Goal: Browse casually

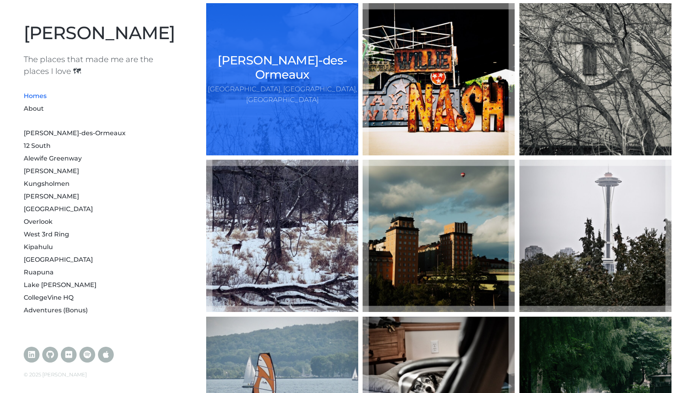
click at [254, 127] on div "Dollard-des-Ormeaux West Island, Montréal, Québec" at bounding box center [282, 79] width 152 height 152
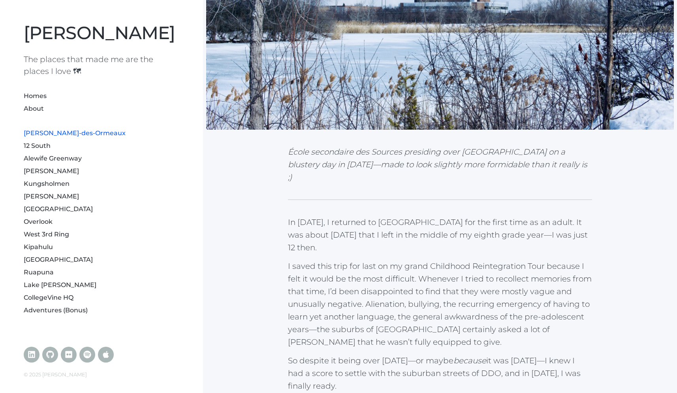
scroll to position [302, 0]
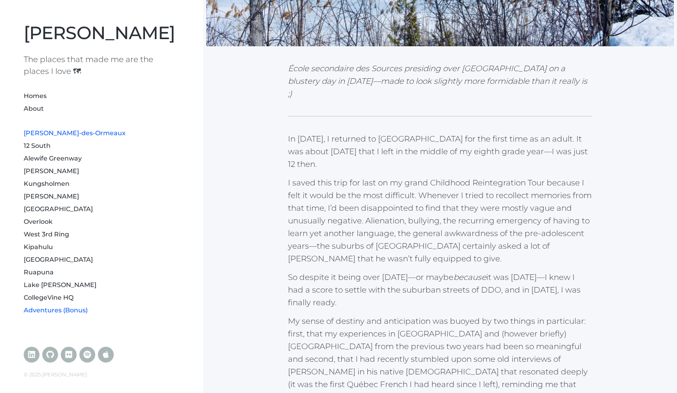
click at [56, 312] on link "Adventures (Bonus)" at bounding box center [56, 310] width 64 height 8
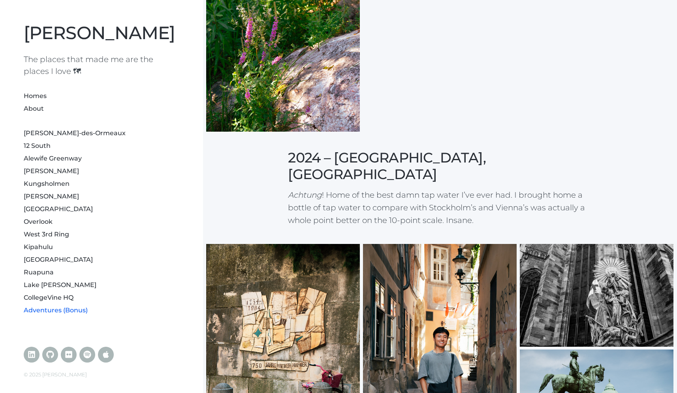
scroll to position [1026, 0]
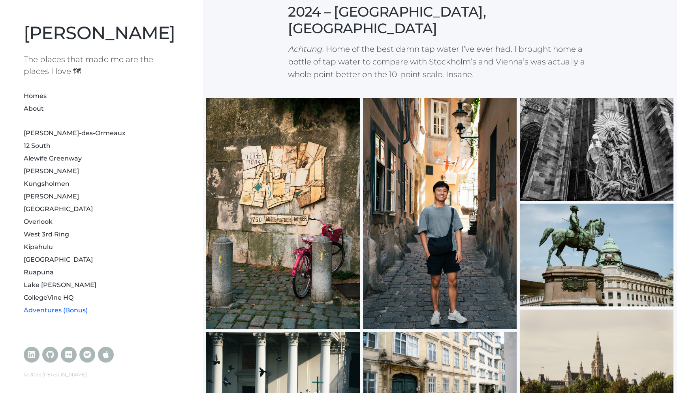
click at [449, 251] on div at bounding box center [440, 213] width 154 height 231
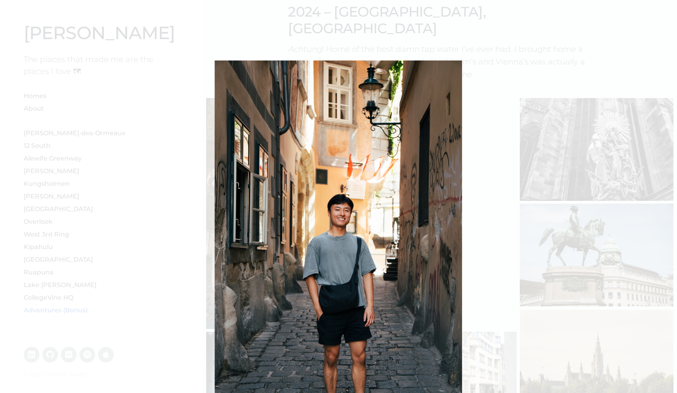
click at [401, 251] on div at bounding box center [339, 245] width 248 height 371
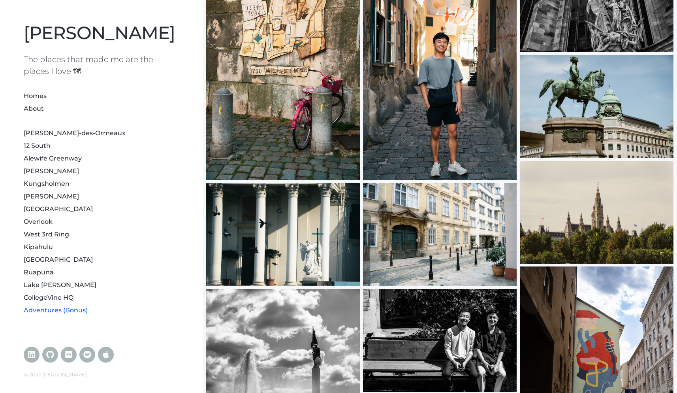
scroll to position [1267, 0]
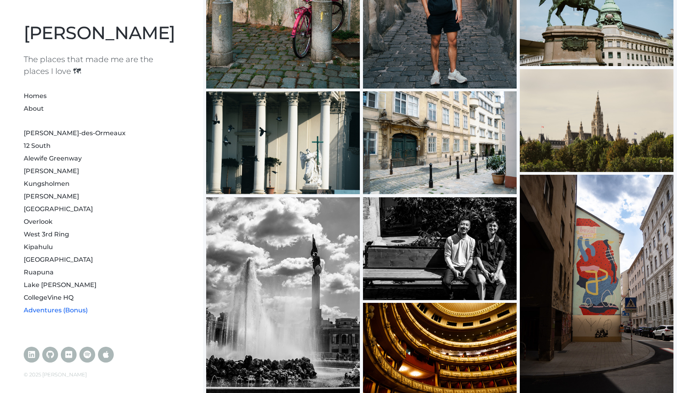
click at [481, 214] on div at bounding box center [440, 248] width 154 height 103
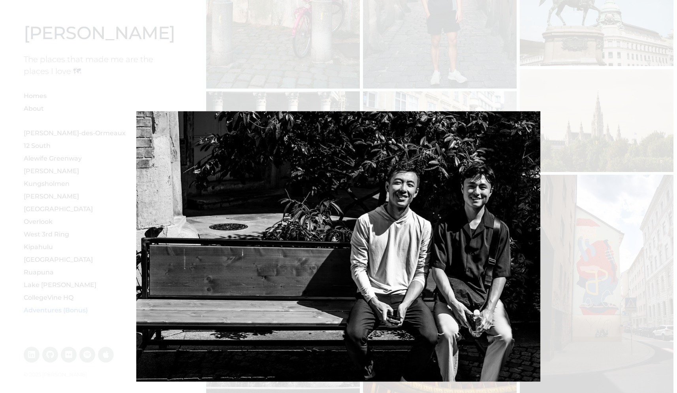
click at [458, 222] on div at bounding box center [338, 246] width 405 height 270
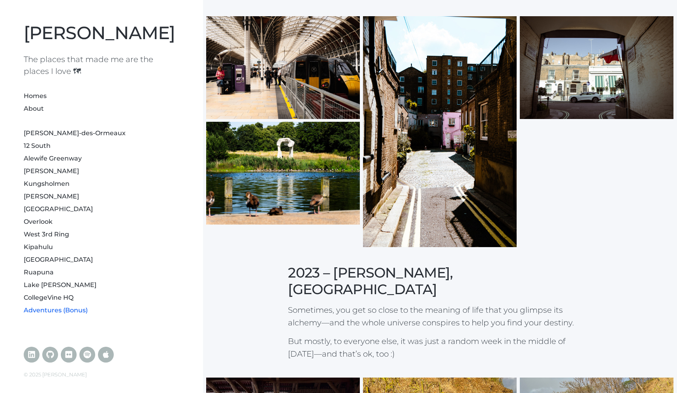
scroll to position [1933, 0]
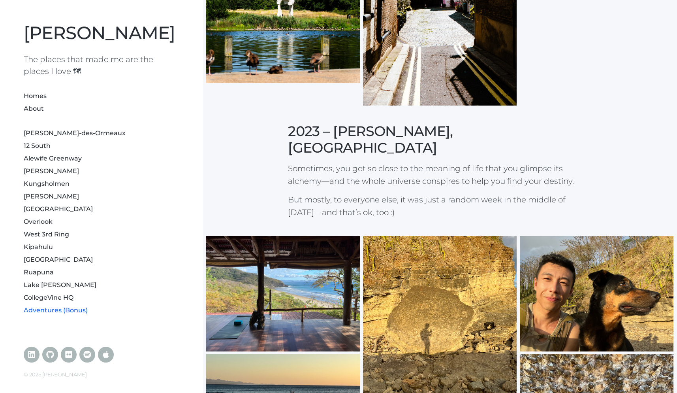
click at [609, 236] on div at bounding box center [597, 293] width 154 height 115
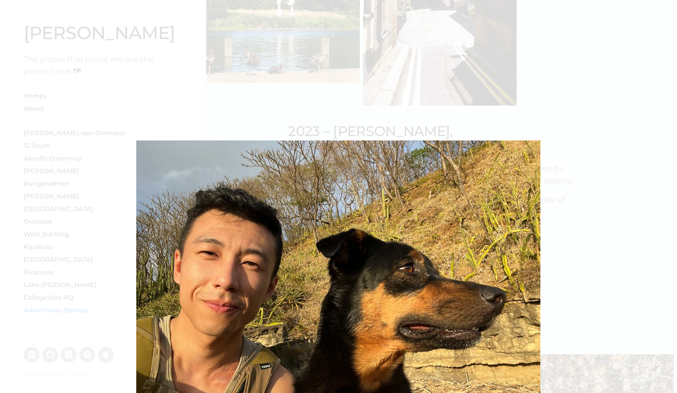
click at [590, 236] on img at bounding box center [597, 293] width 154 height 115
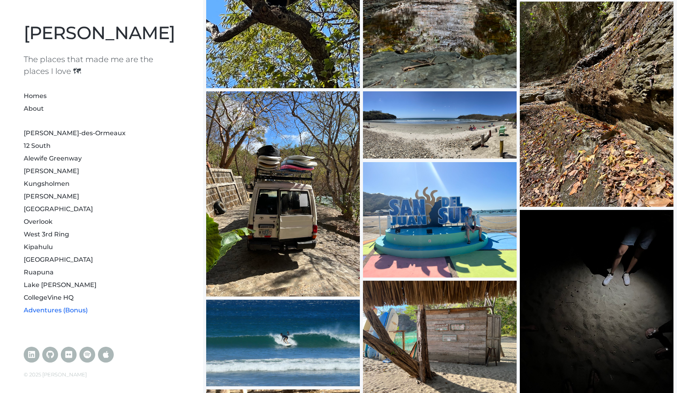
scroll to position [2555, 0]
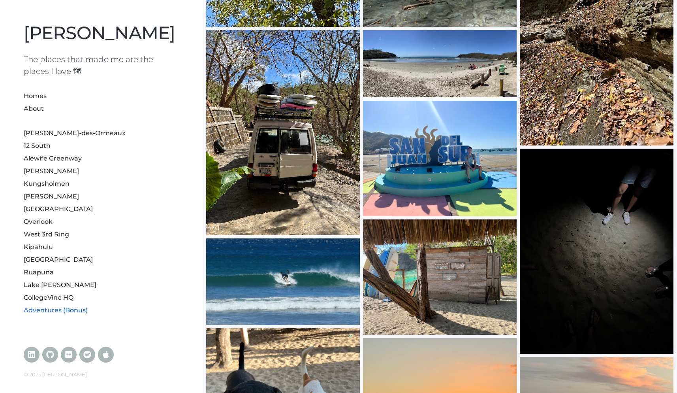
click at [617, 149] on div at bounding box center [597, 251] width 154 height 205
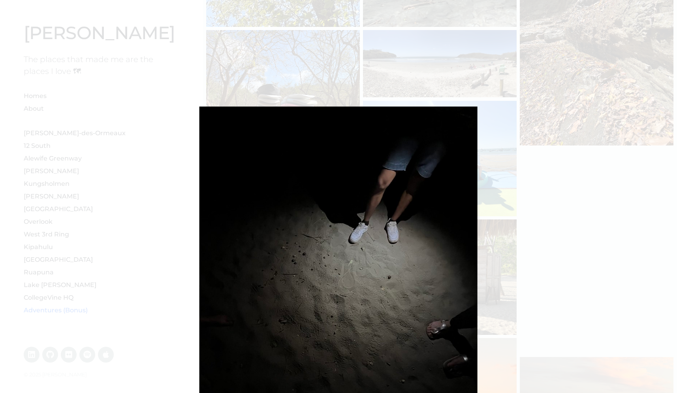
click at [607, 149] on img at bounding box center [597, 251] width 154 height 205
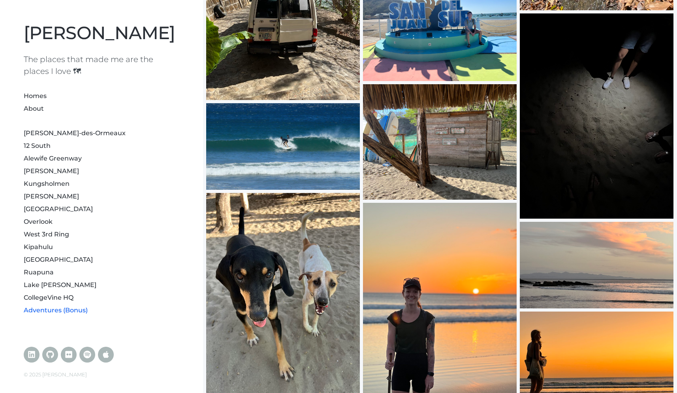
scroll to position [2759, 0]
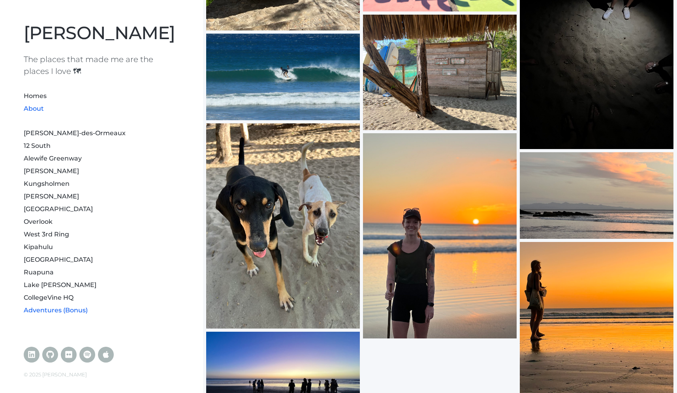
click at [36, 109] on link "About" at bounding box center [34, 109] width 20 height 8
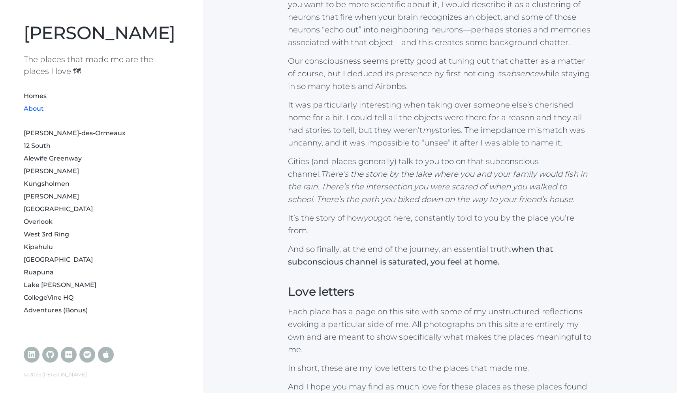
scroll to position [908, 0]
